Goal: Transaction & Acquisition: Purchase product/service

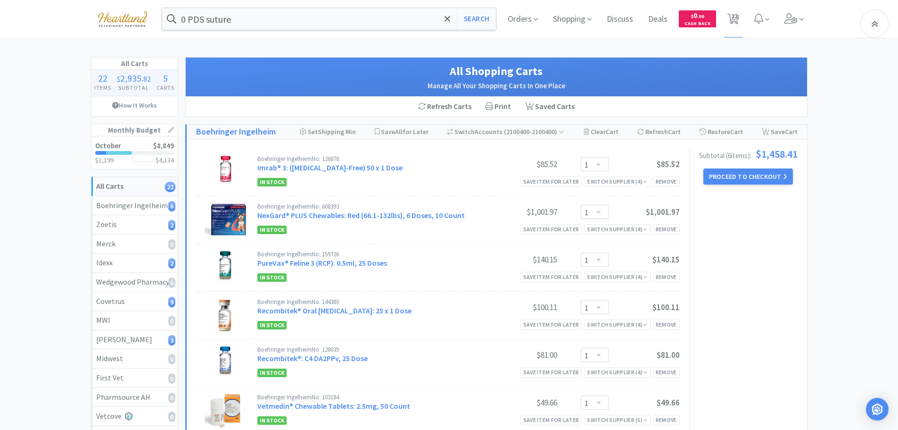
select select "1"
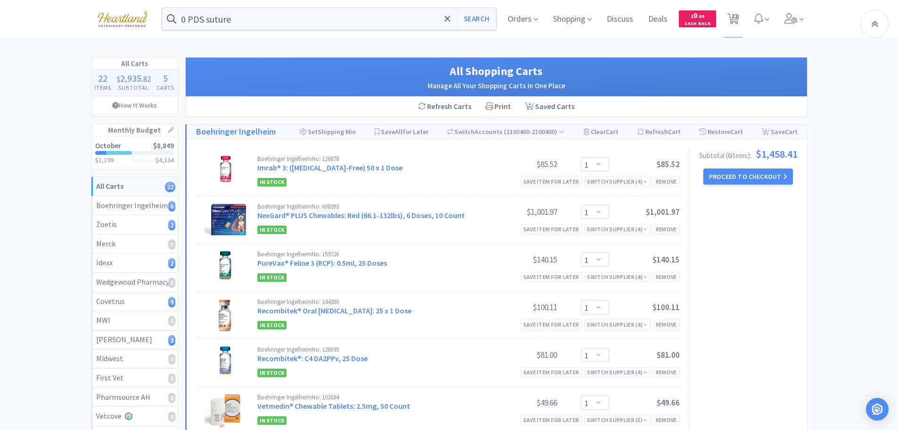
select select "1"
select select "5"
select select "100"
select select "1"
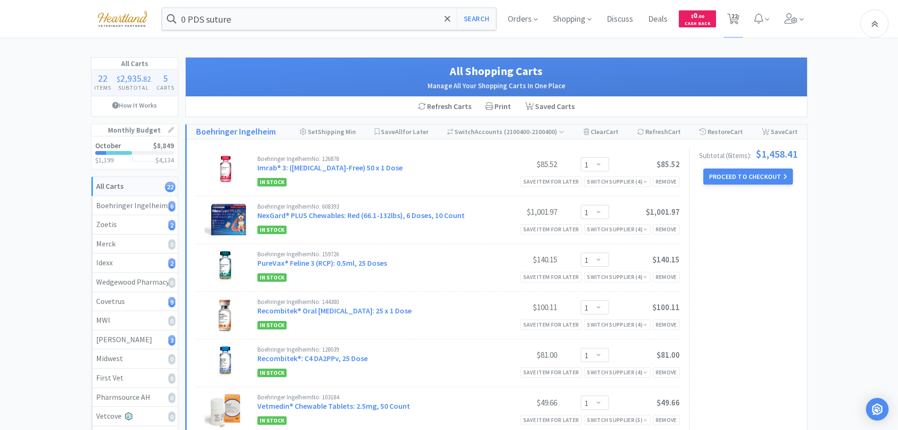
select select "1"
select select "3"
select select "1"
select select "2"
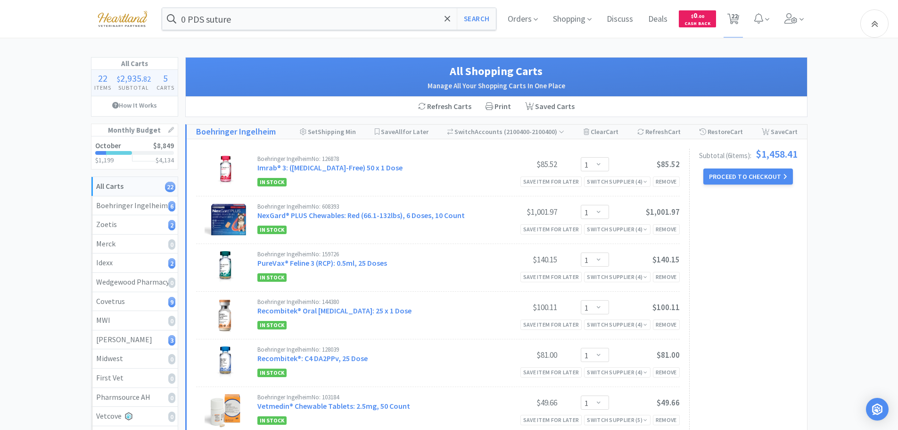
select select "2"
select select "4"
select select "1"
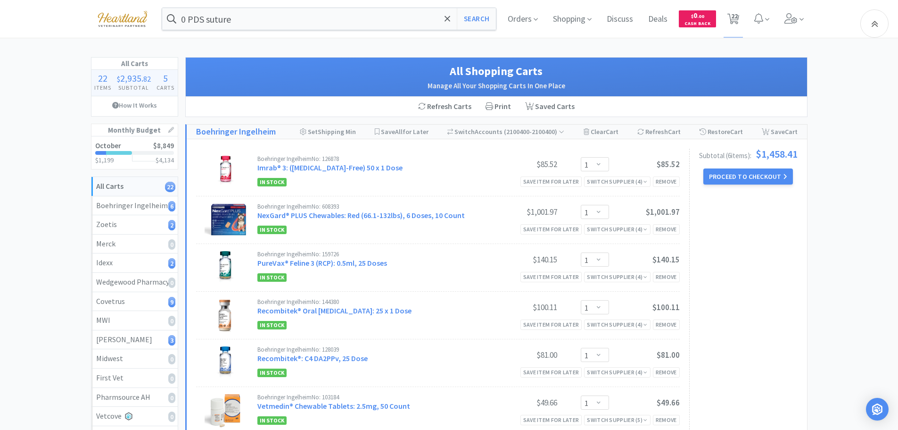
select select "2"
select select "1"
click at [753, 177] on button "Proceed to Checkout" at bounding box center [749, 176] width 90 height 16
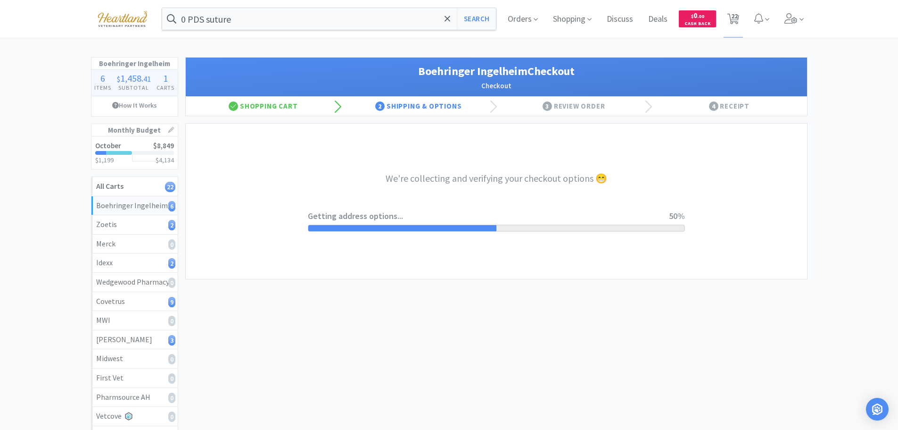
select select "invoice"
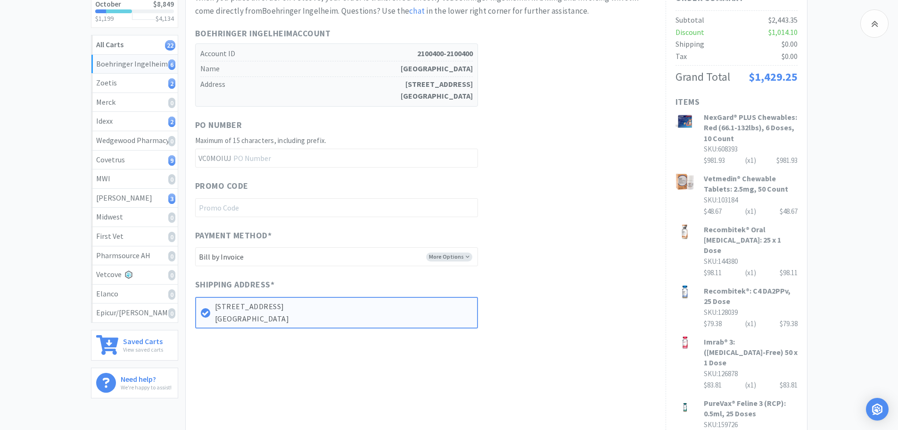
scroll to position [277, 0]
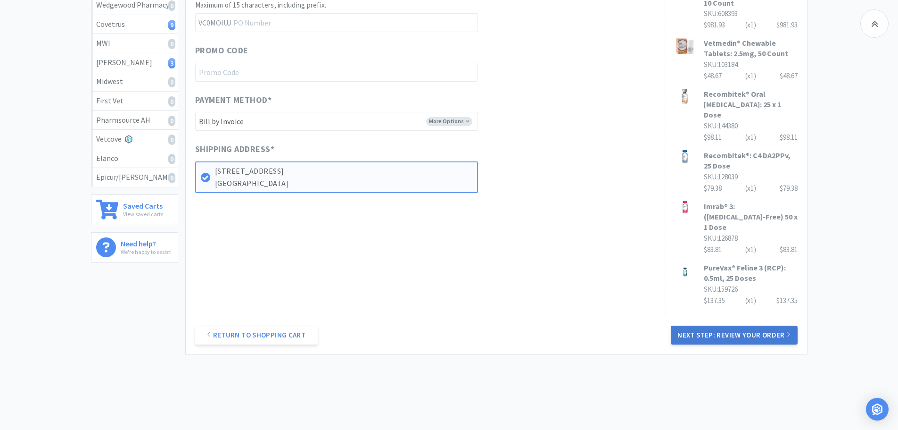
click at [746, 325] on button "Next Step: Review Your Order" at bounding box center [734, 334] width 126 height 19
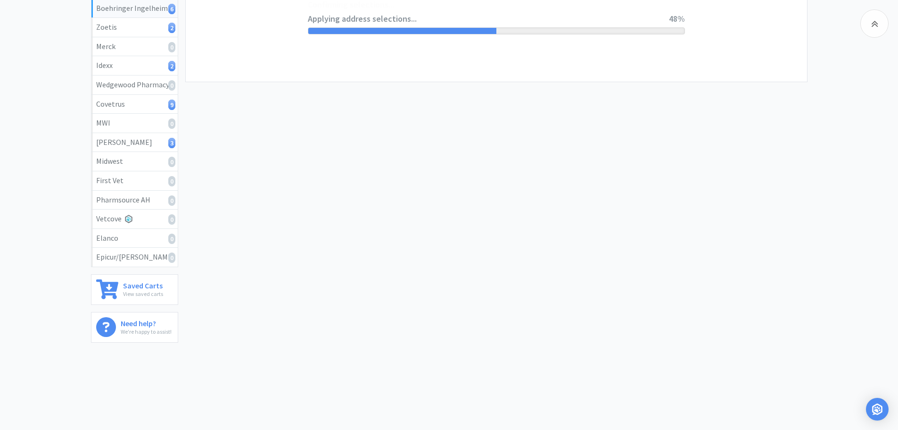
scroll to position [0, 0]
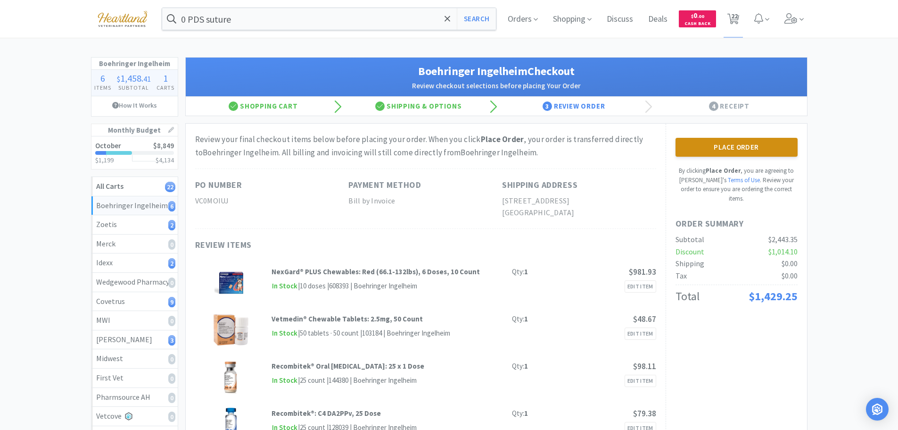
click at [744, 143] on button "Place Order" at bounding box center [737, 147] width 122 height 19
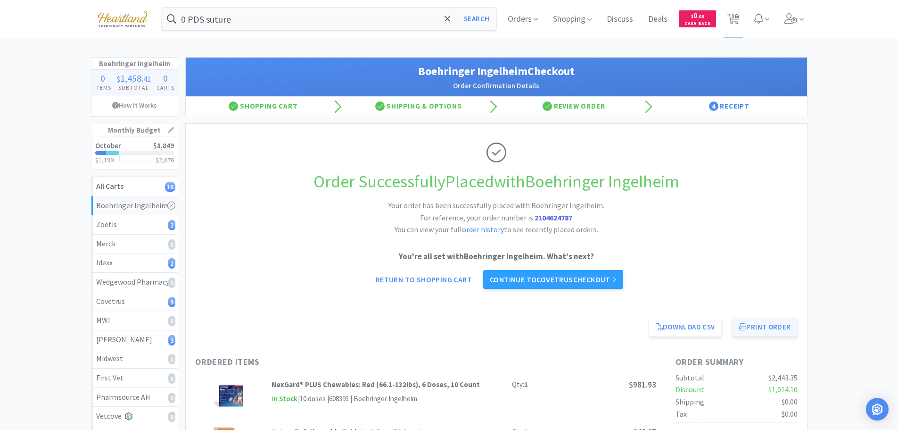
click at [763, 325] on button "Print Order" at bounding box center [765, 326] width 65 height 19
click at [553, 280] on link "Continue to Covetrus checkout" at bounding box center [553, 279] width 140 height 19
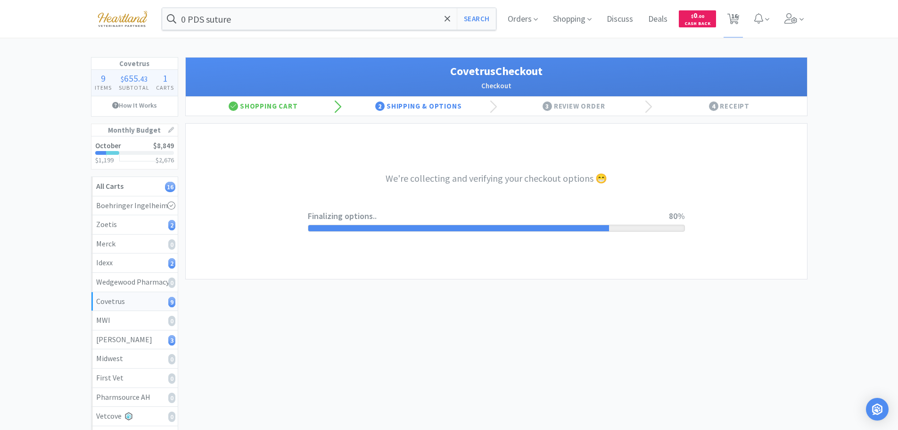
select select "ACCOUNT"
select select "cvt-standard-net"
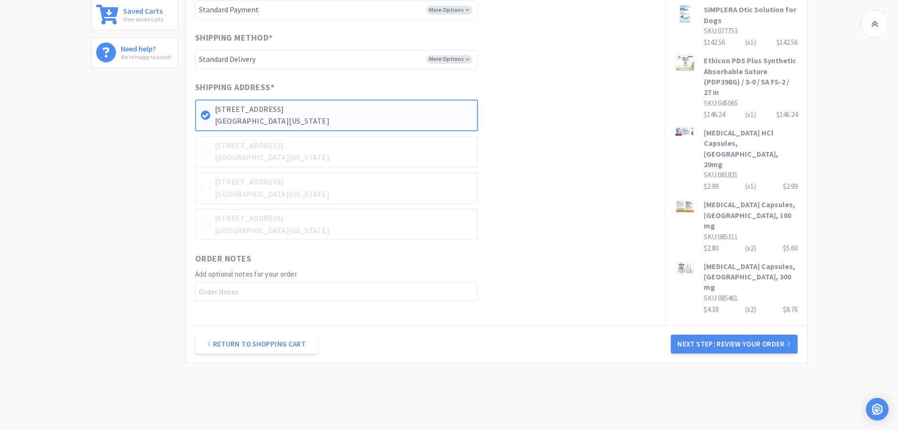
scroll to position [499, 0]
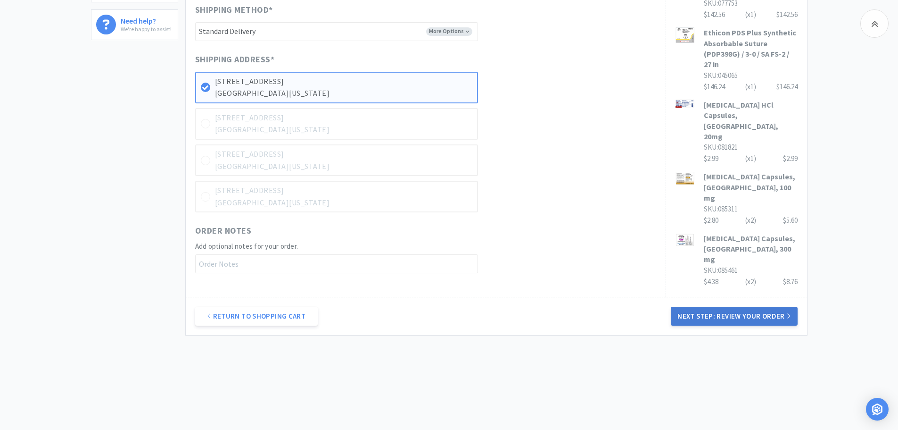
click at [739, 314] on button "Next Step: Review Your Order" at bounding box center [734, 316] width 126 height 19
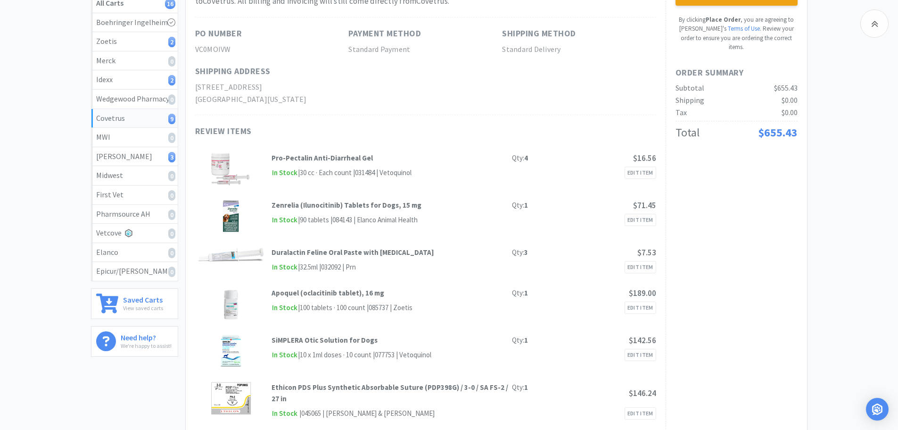
scroll to position [0, 0]
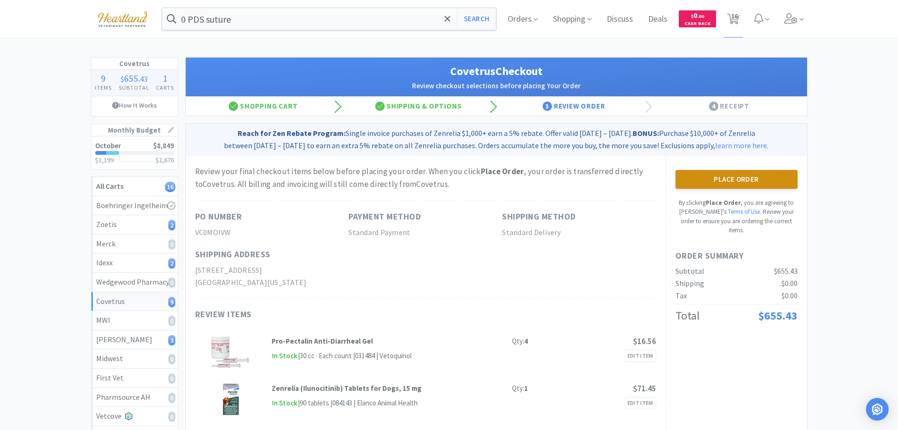
click at [733, 177] on button "Place Order" at bounding box center [737, 179] width 122 height 19
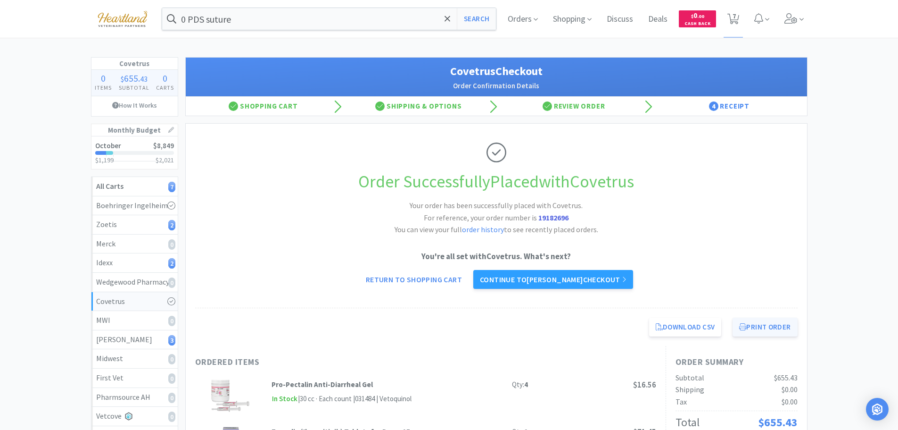
click at [779, 320] on button "Print Order" at bounding box center [765, 326] width 65 height 19
click at [558, 280] on link "Continue to Patterson checkout" at bounding box center [553, 279] width 160 height 19
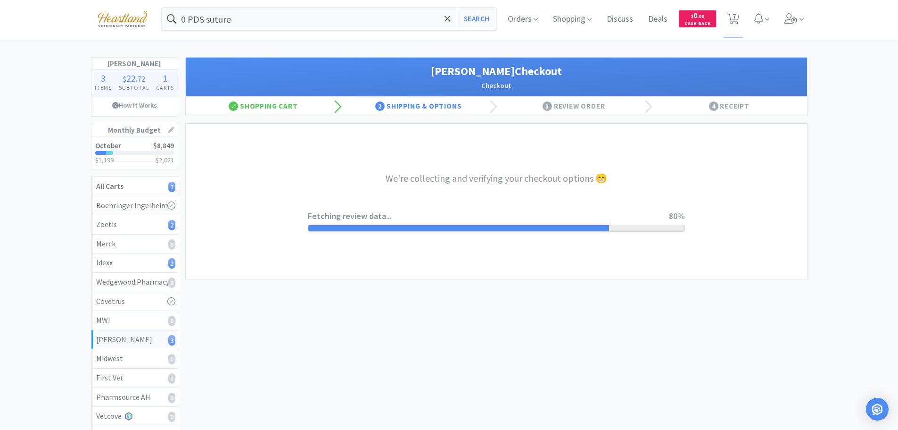
select select "1"
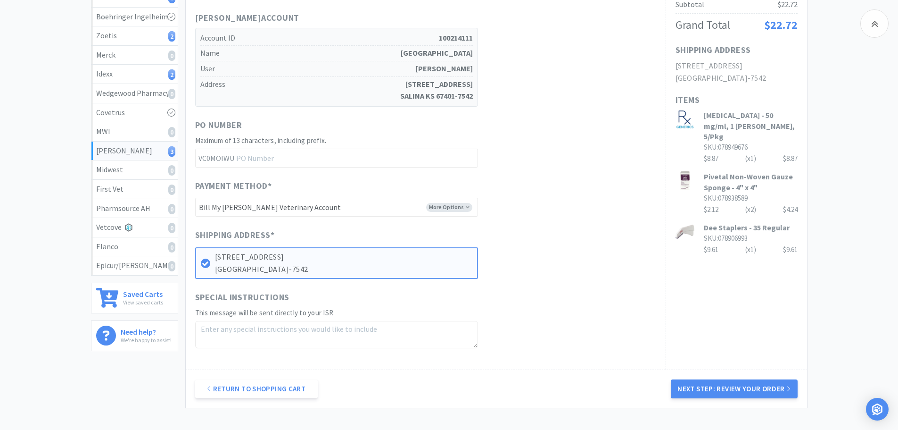
scroll to position [236, 0]
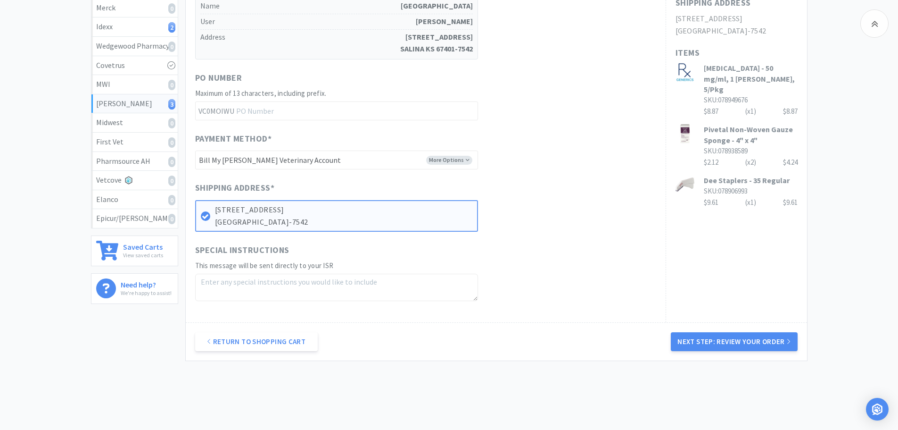
click at [741, 345] on button "Next Step: Review Your Order" at bounding box center [734, 341] width 126 height 19
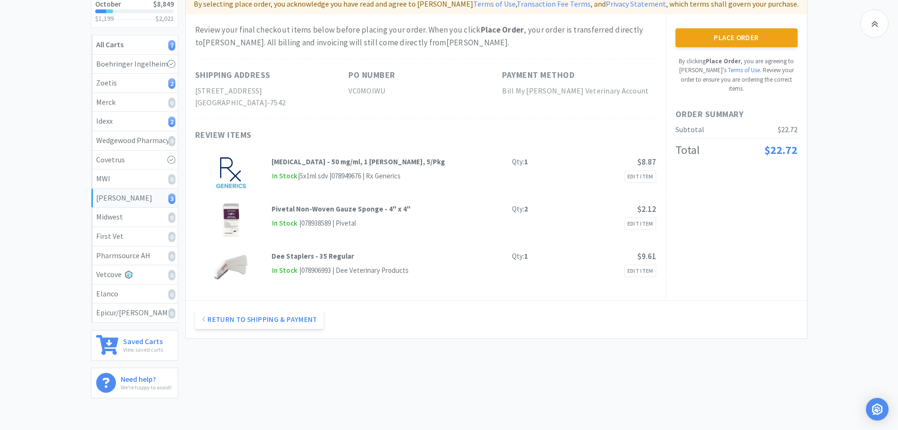
scroll to position [47, 0]
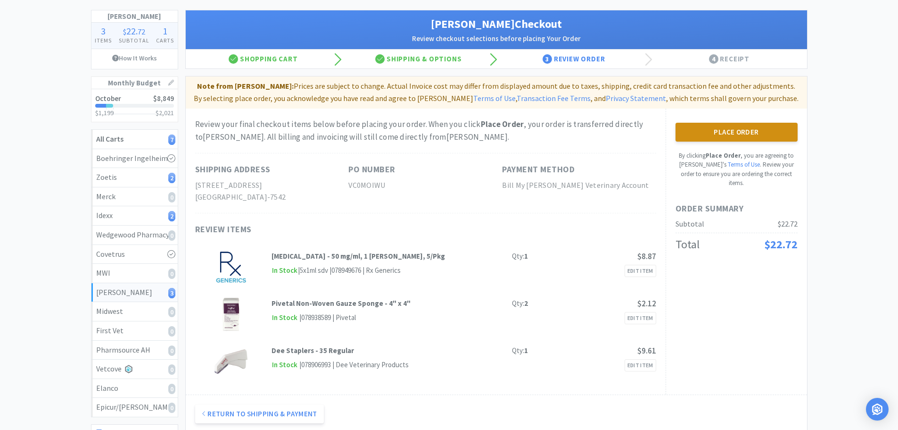
click at [733, 133] on button "Place Order" at bounding box center [737, 132] width 122 height 19
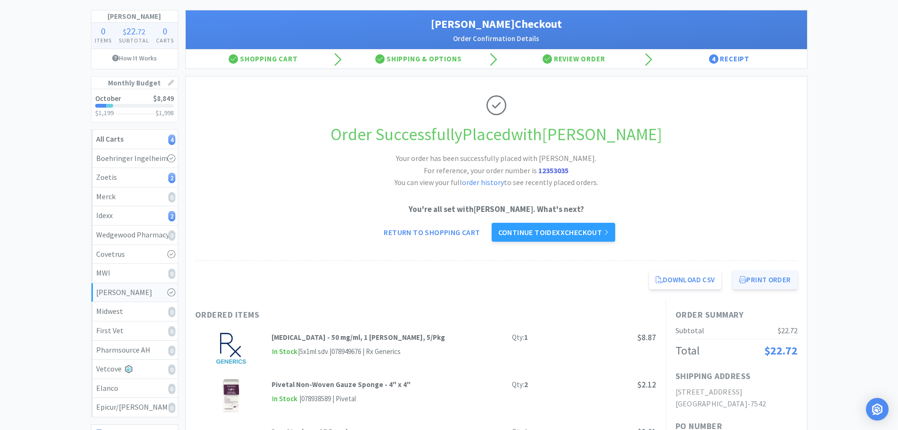
click at [761, 276] on button "Print Order" at bounding box center [765, 279] width 65 height 19
click at [566, 234] on link "Continue to Idexx checkout" at bounding box center [554, 232] width 124 height 19
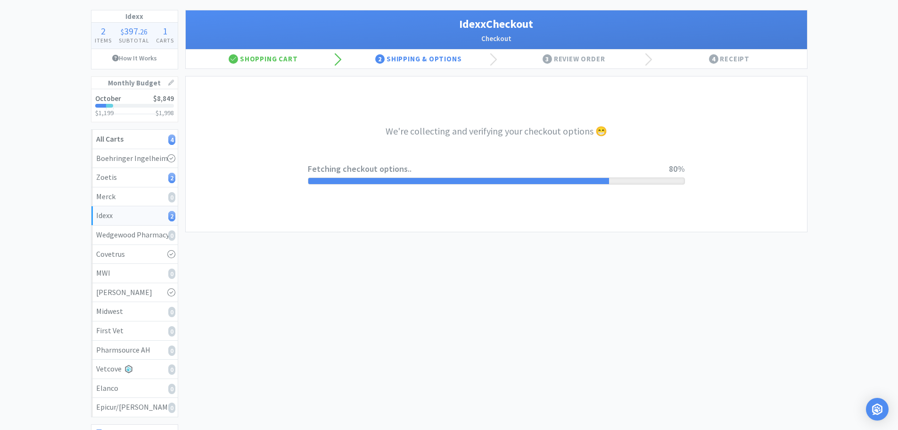
select select "904"
select select "003"
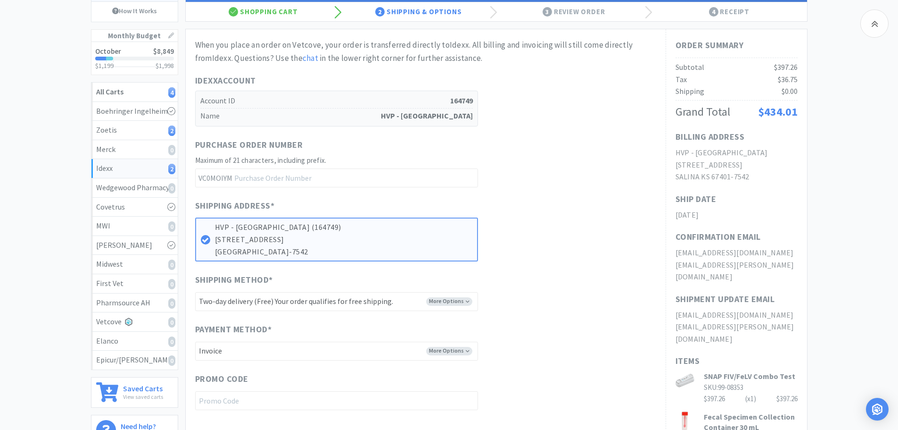
scroll to position [189, 0]
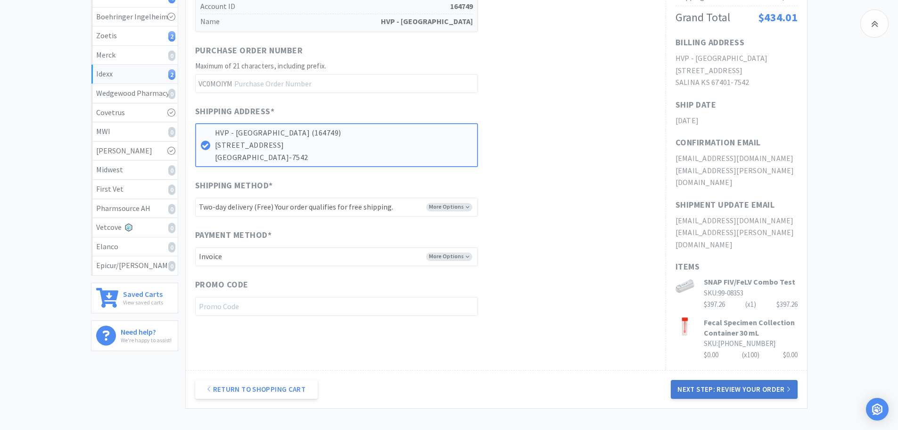
click at [719, 380] on button "Next Step: Review Your Order" at bounding box center [734, 389] width 126 height 19
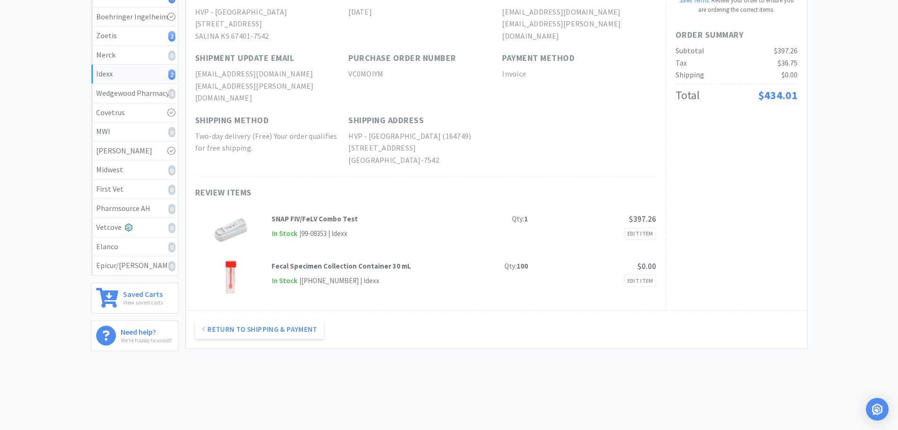
scroll to position [0, 0]
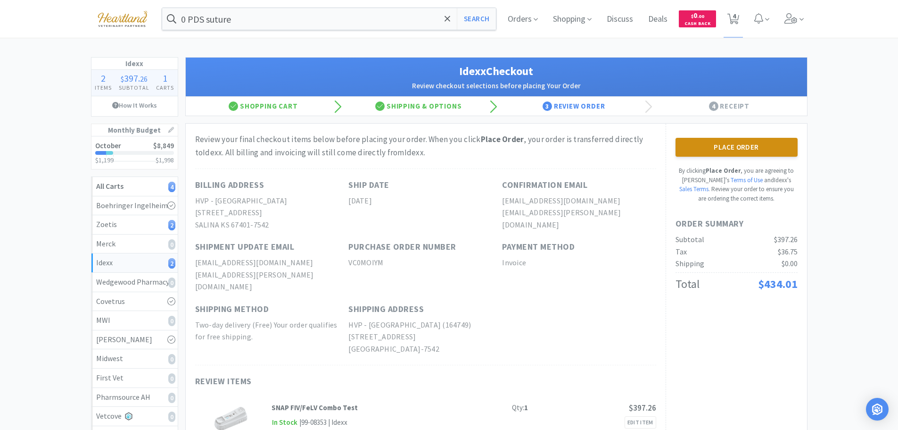
click at [726, 147] on button "Place Order" at bounding box center [737, 147] width 122 height 19
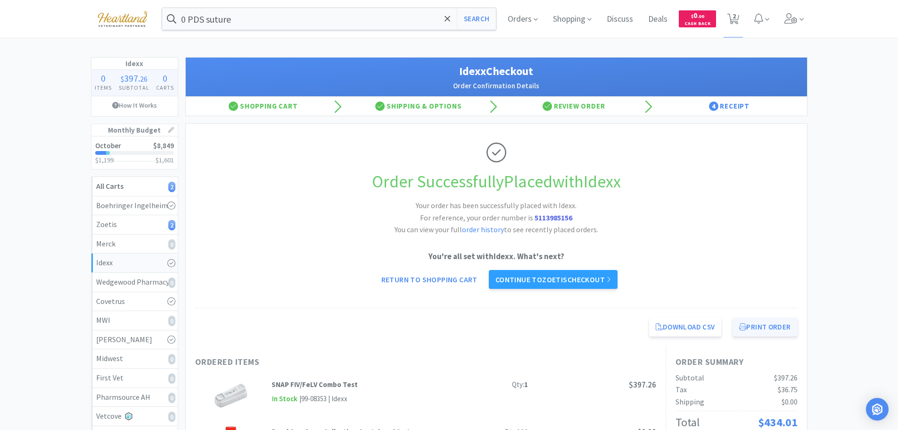
click at [770, 326] on button "Print Order" at bounding box center [765, 326] width 65 height 19
click at [545, 280] on link "Continue to Zoetis checkout" at bounding box center [553, 279] width 129 height 19
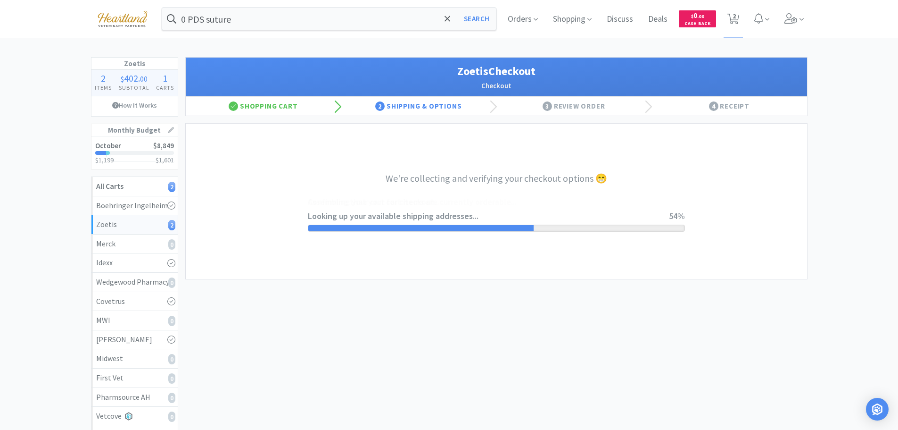
select select "invoice"
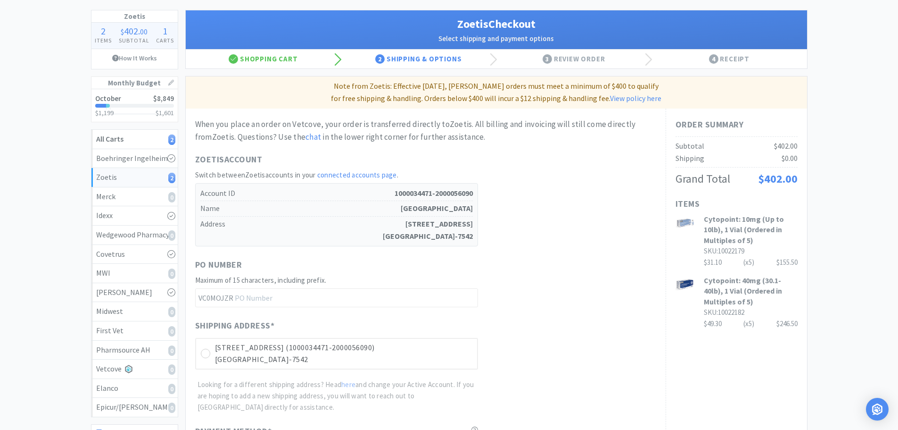
scroll to position [141, 0]
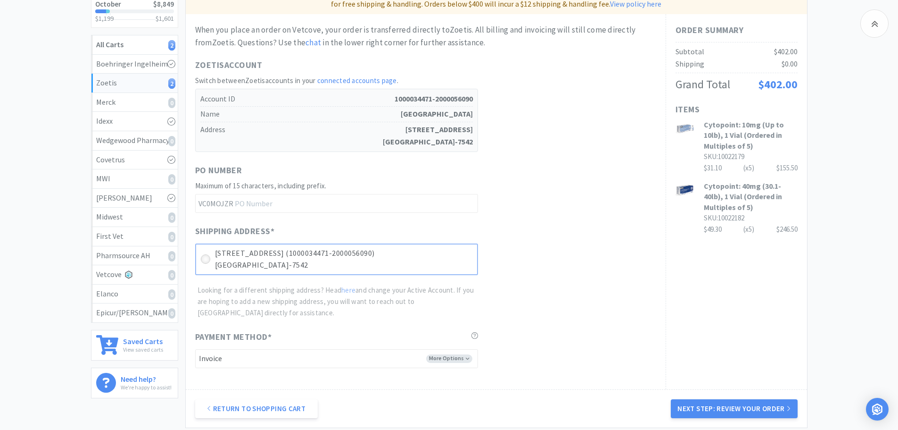
click at [208, 256] on icon at bounding box center [205, 259] width 7 height 7
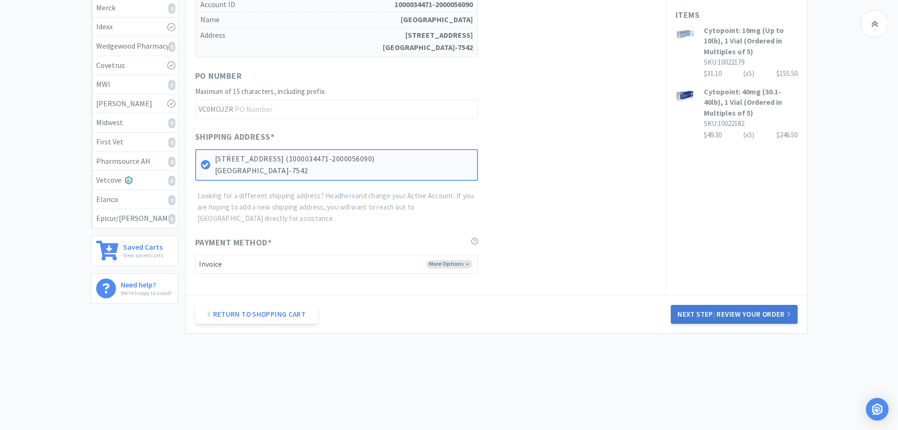
click at [727, 315] on button "Next Step: Review Your Order" at bounding box center [734, 314] width 126 height 19
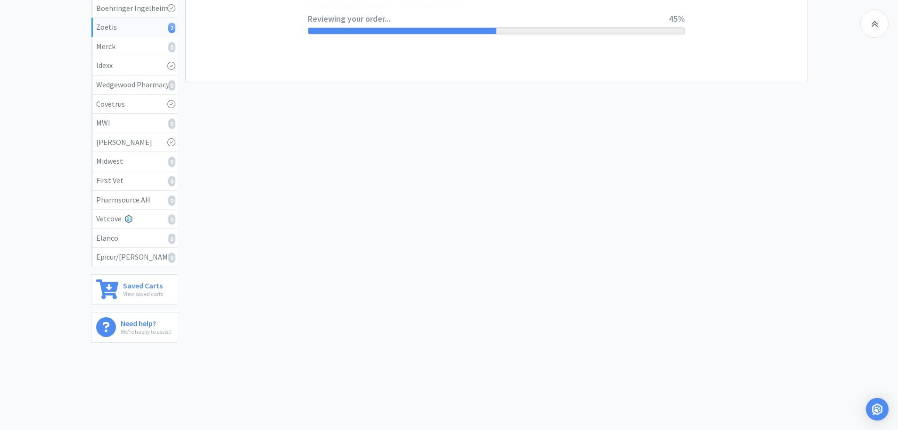
scroll to position [0, 0]
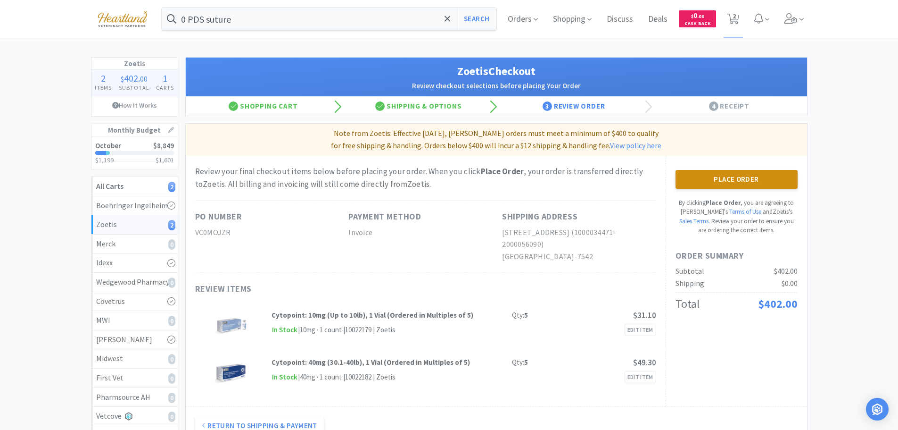
click at [734, 178] on button "Place Order" at bounding box center [737, 179] width 122 height 19
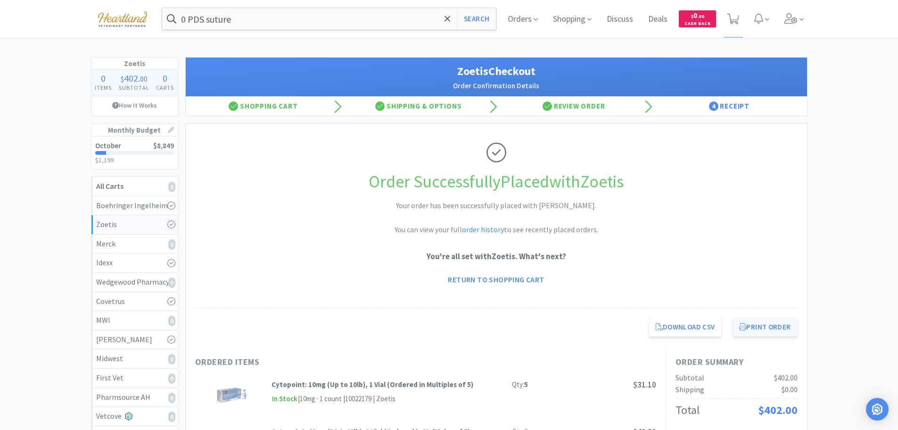
click at [764, 325] on button "Print Order" at bounding box center [765, 326] width 65 height 19
click at [480, 280] on link "Return to Shopping Cart" at bounding box center [495, 279] width 109 height 19
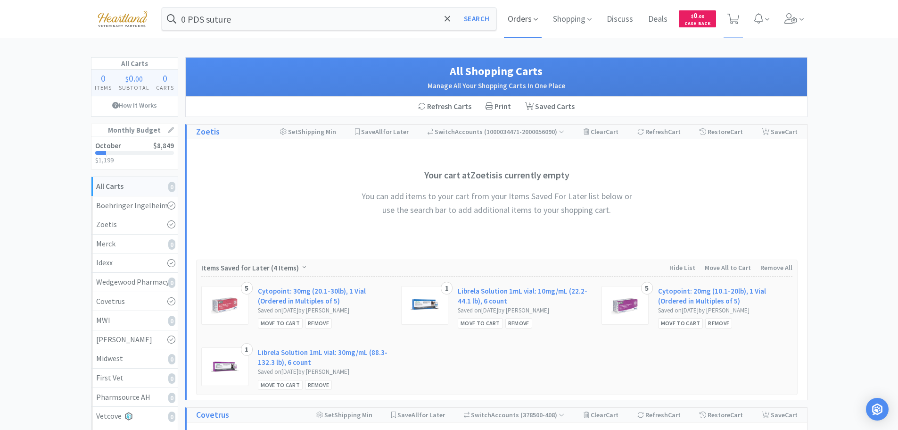
click at [535, 22] on icon at bounding box center [536, 19] width 4 height 8
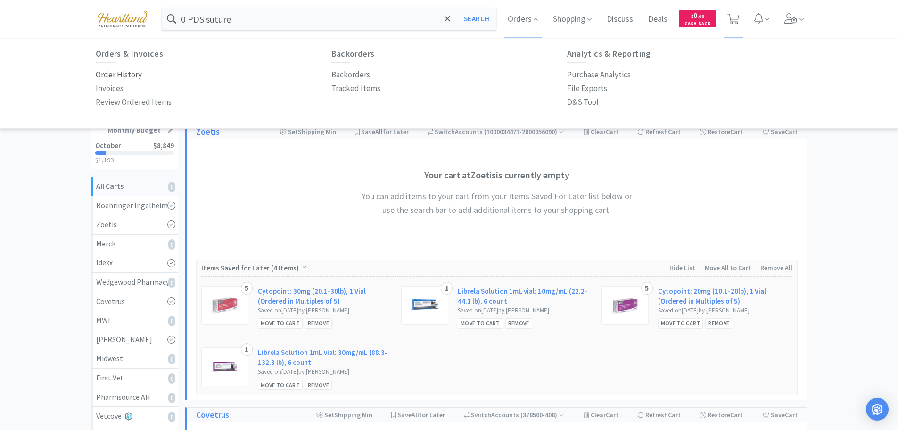
click at [124, 75] on p "Order History" at bounding box center [119, 74] width 46 height 13
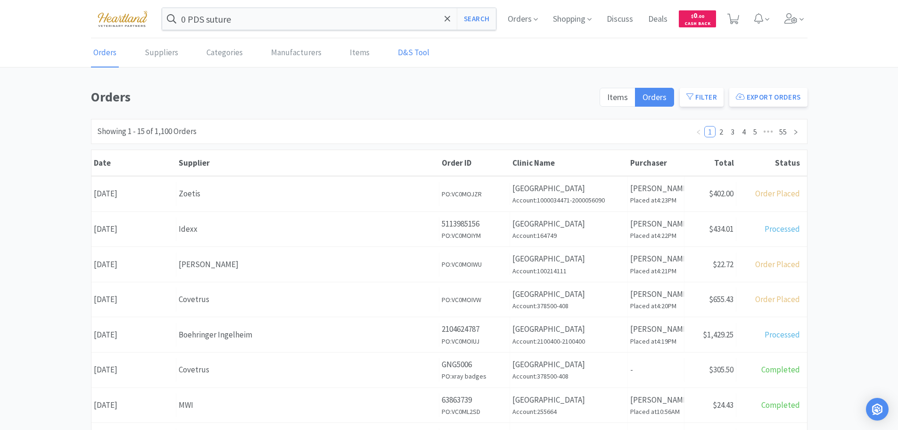
click at [396, 56] on link "D&S Tool" at bounding box center [414, 53] width 36 height 29
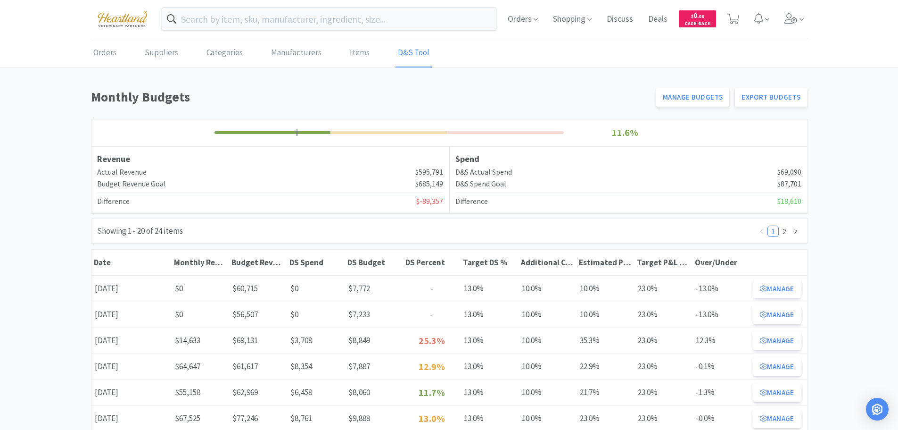
click at [771, 339] on button "Manage" at bounding box center [777, 340] width 47 height 19
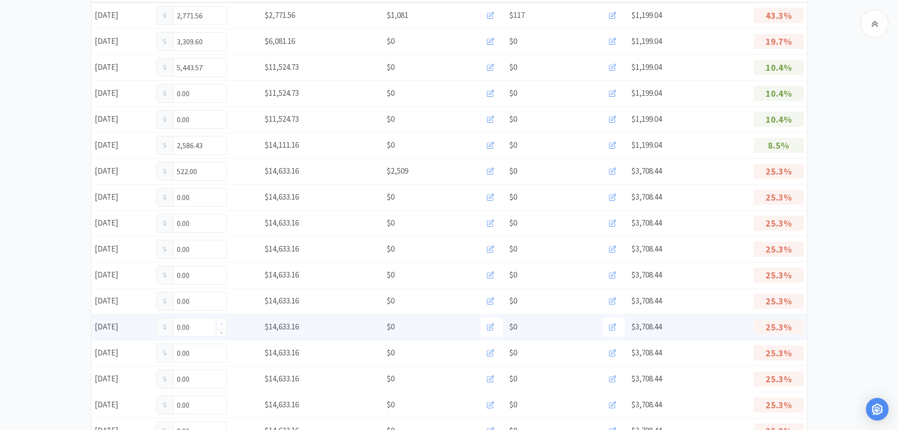
scroll to position [94, 0]
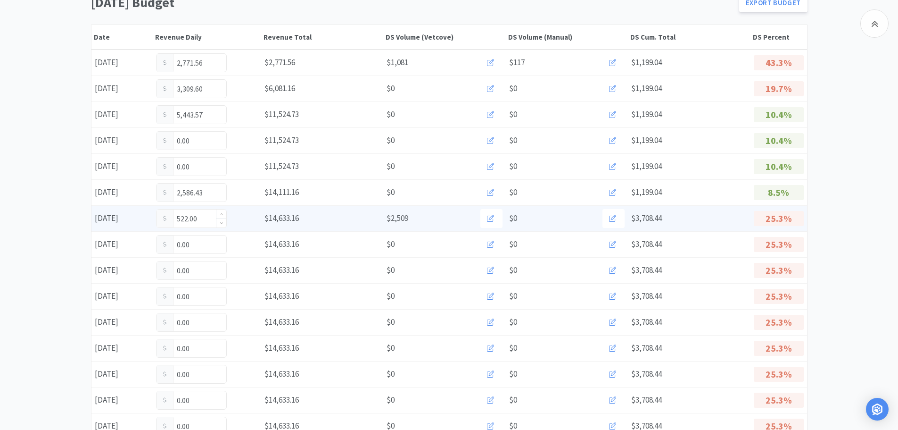
click at [202, 220] on input "522.00" at bounding box center [192, 218] width 70 height 18
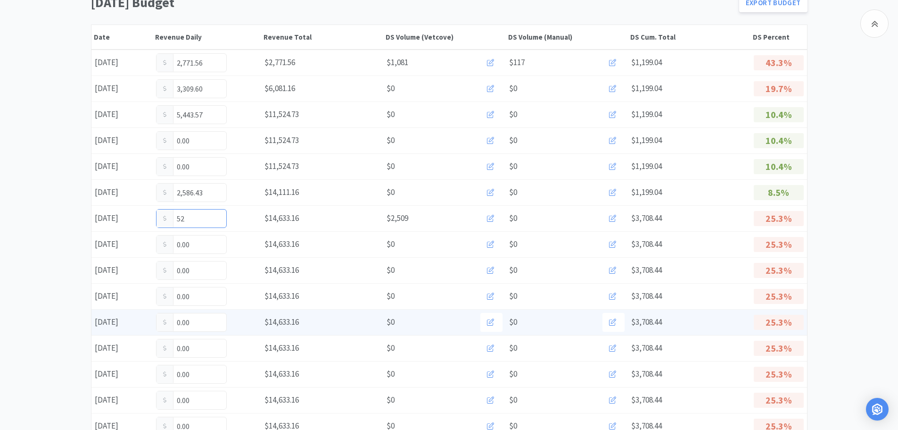
type input "5"
type input "1,788.25"
